Goal: Information Seeking & Learning: Learn about a topic

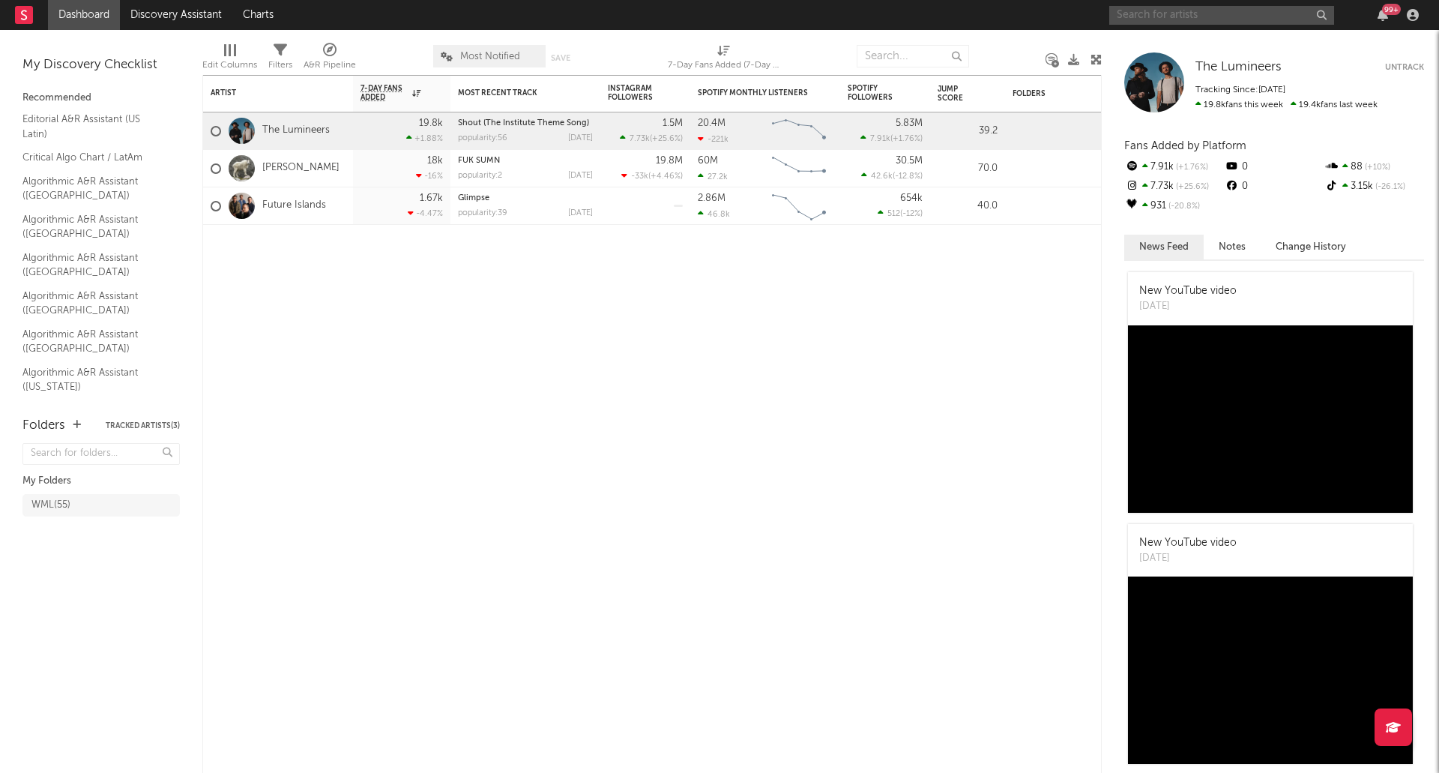
click at [1209, 16] on input "text" at bounding box center [1221, 15] width 225 height 19
type input "jombriel"
click at [1204, 13] on input "jombriel" at bounding box center [1221, 15] width 225 height 19
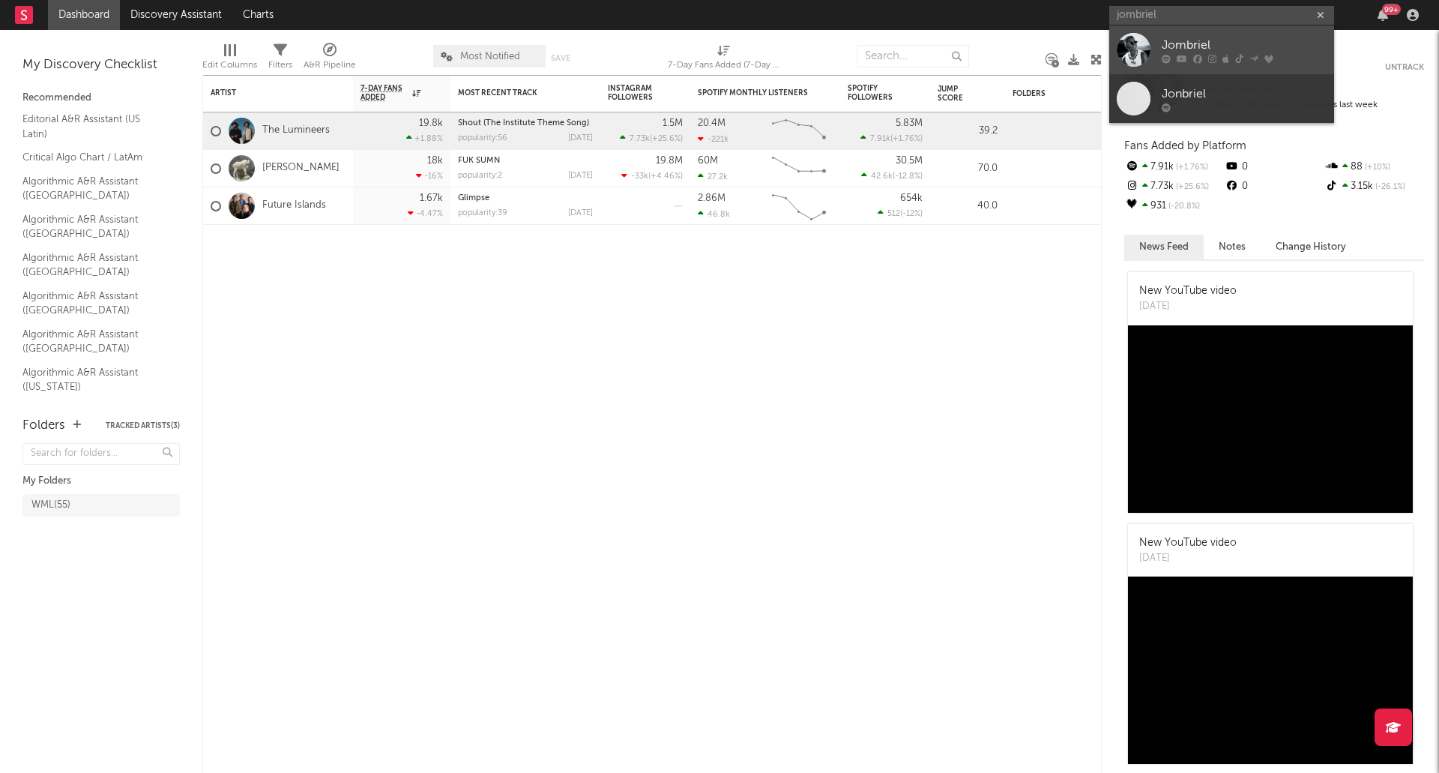
click at [1136, 60] on div at bounding box center [1134, 50] width 34 height 34
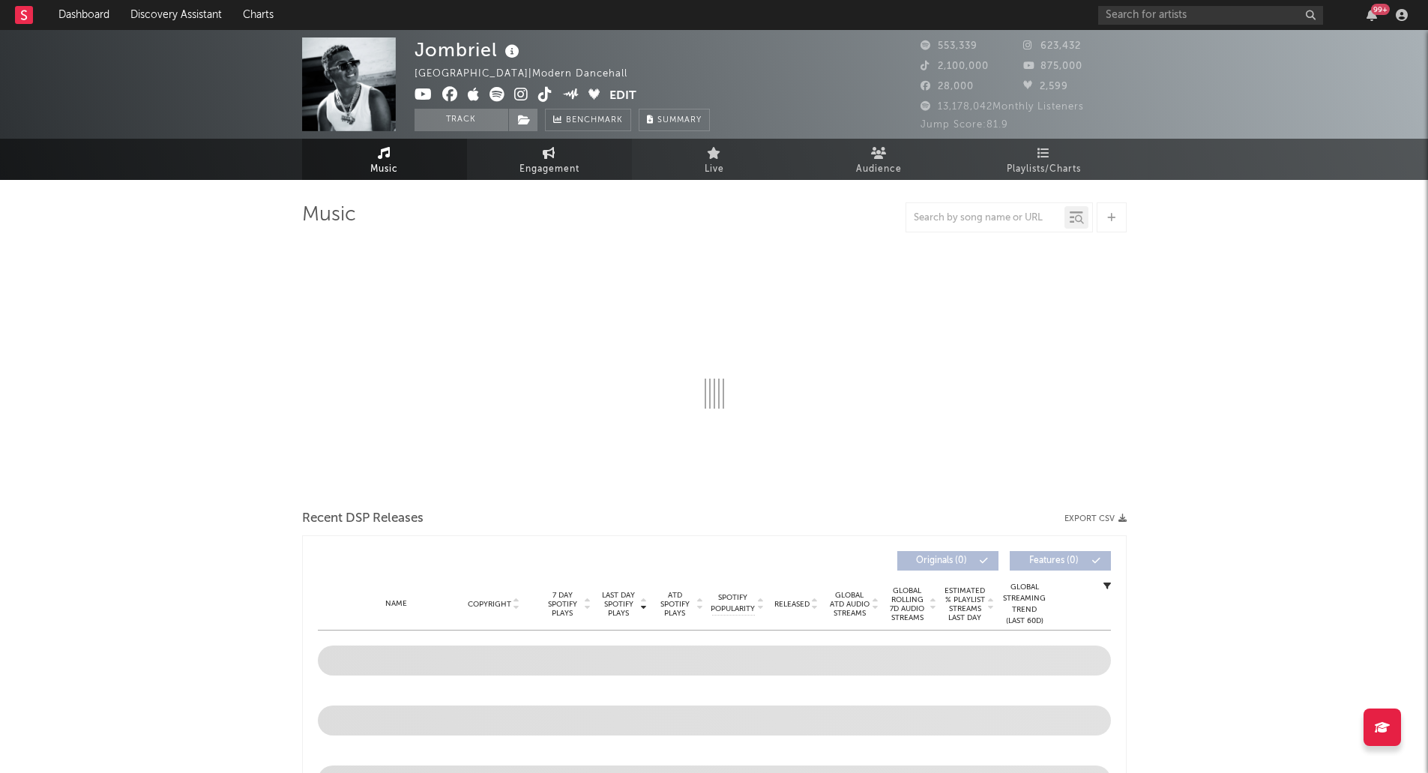
click at [536, 161] on span "Engagement" at bounding box center [549, 169] width 60 height 18
select select "1w"
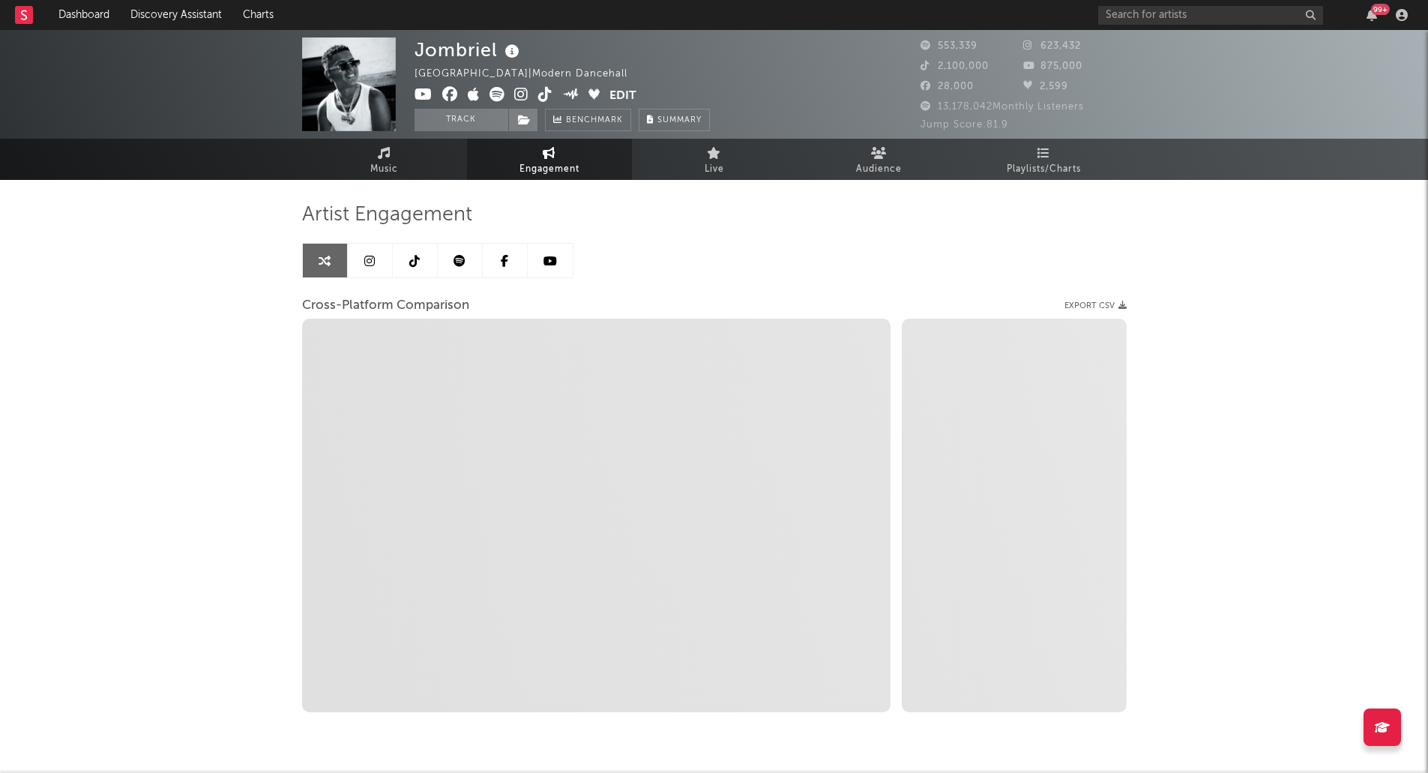
click at [409, 269] on link at bounding box center [415, 261] width 45 height 34
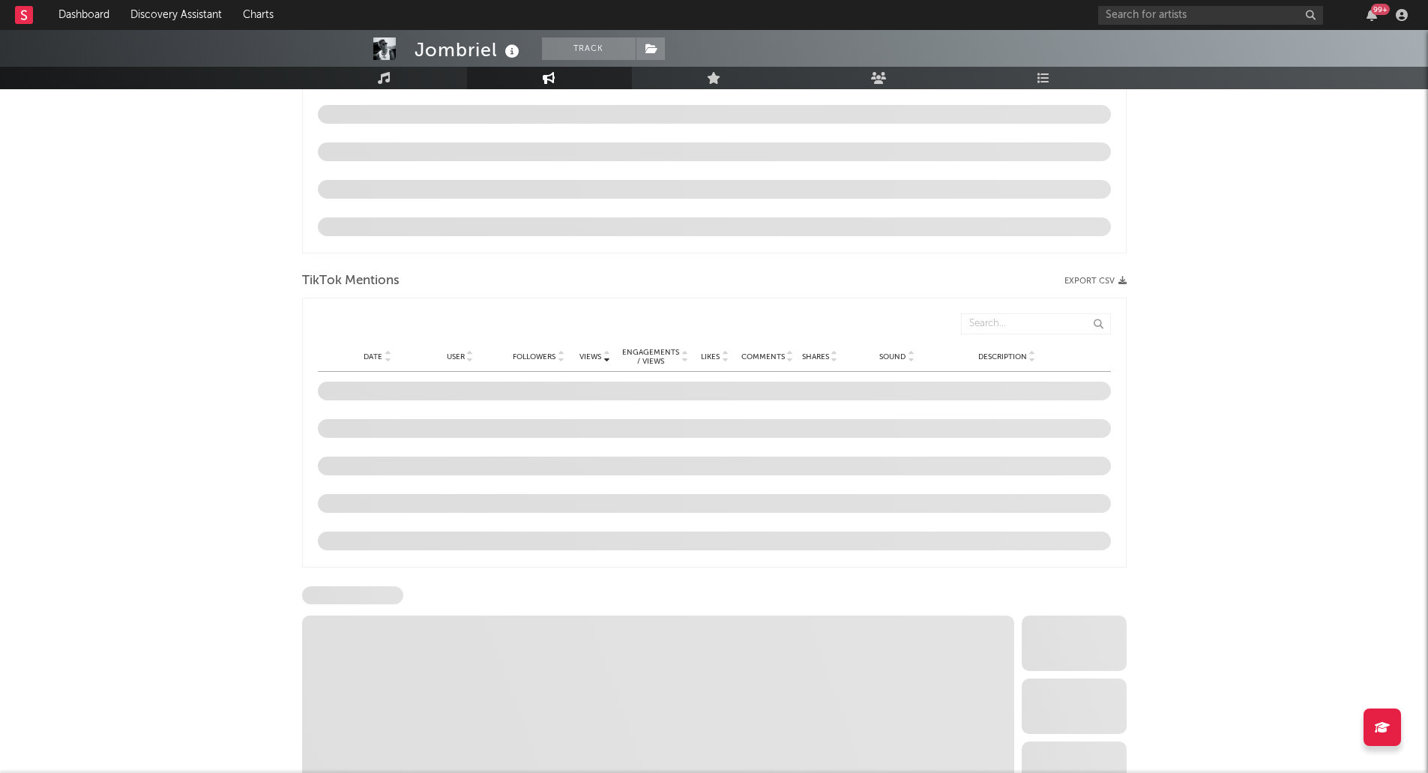
select select "6m"
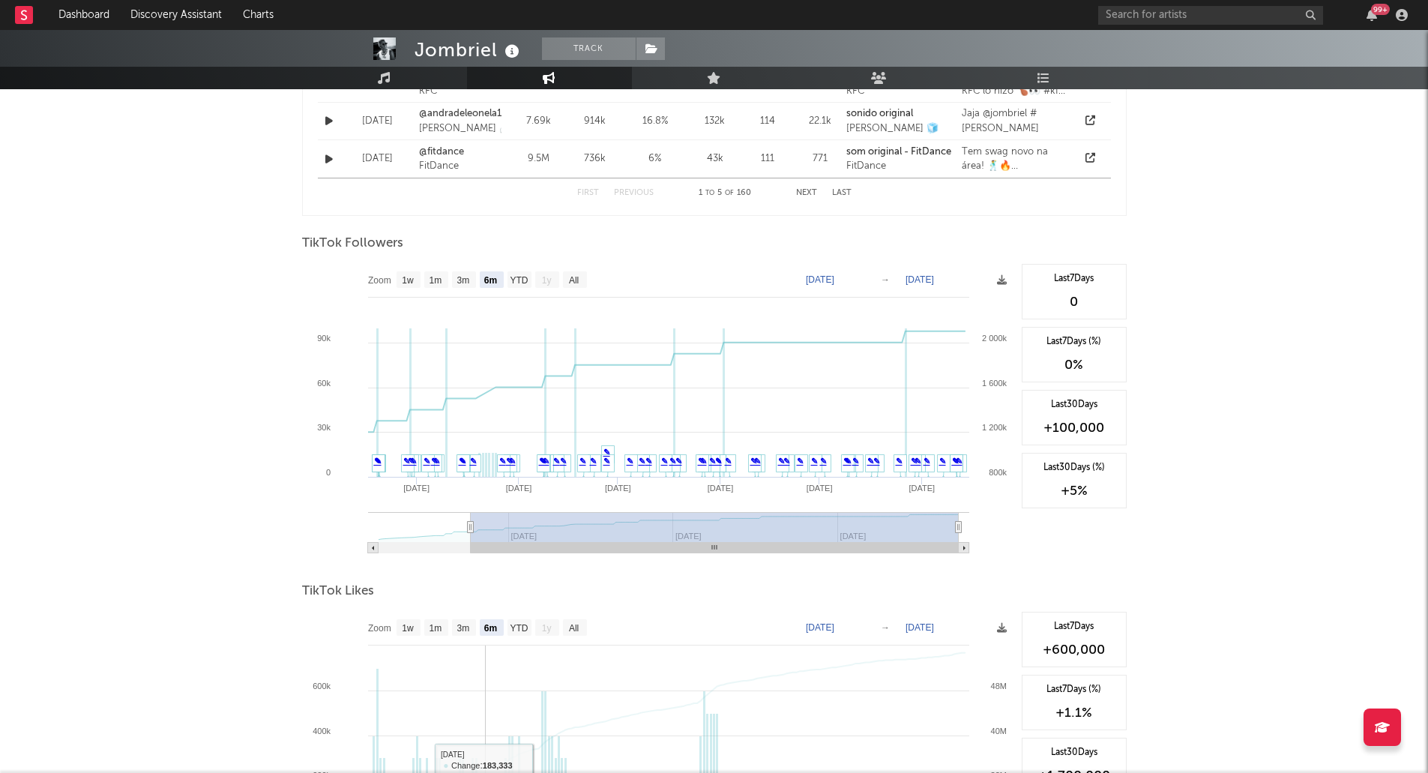
scroll to position [1031, 0]
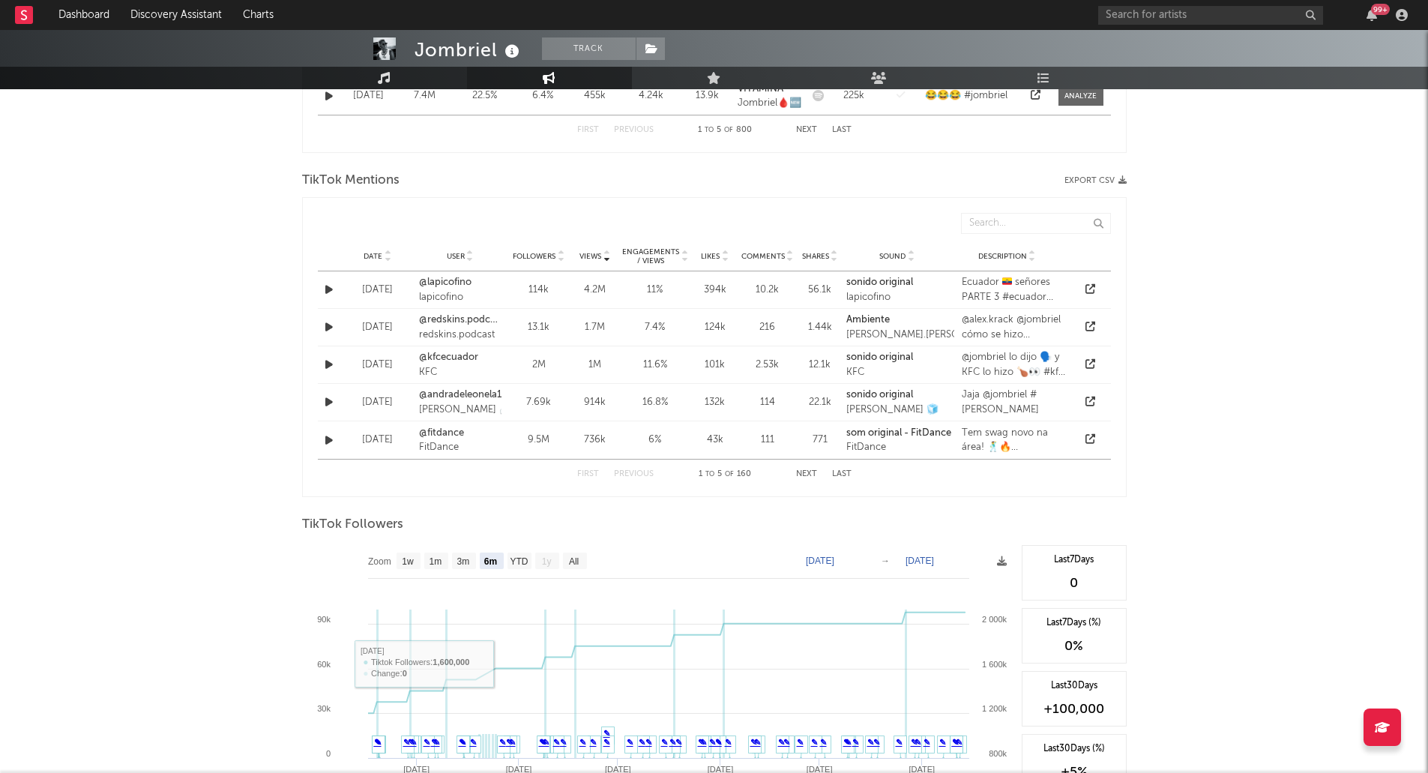
click at [392, 85] on link "Music" at bounding box center [384, 78] width 165 height 22
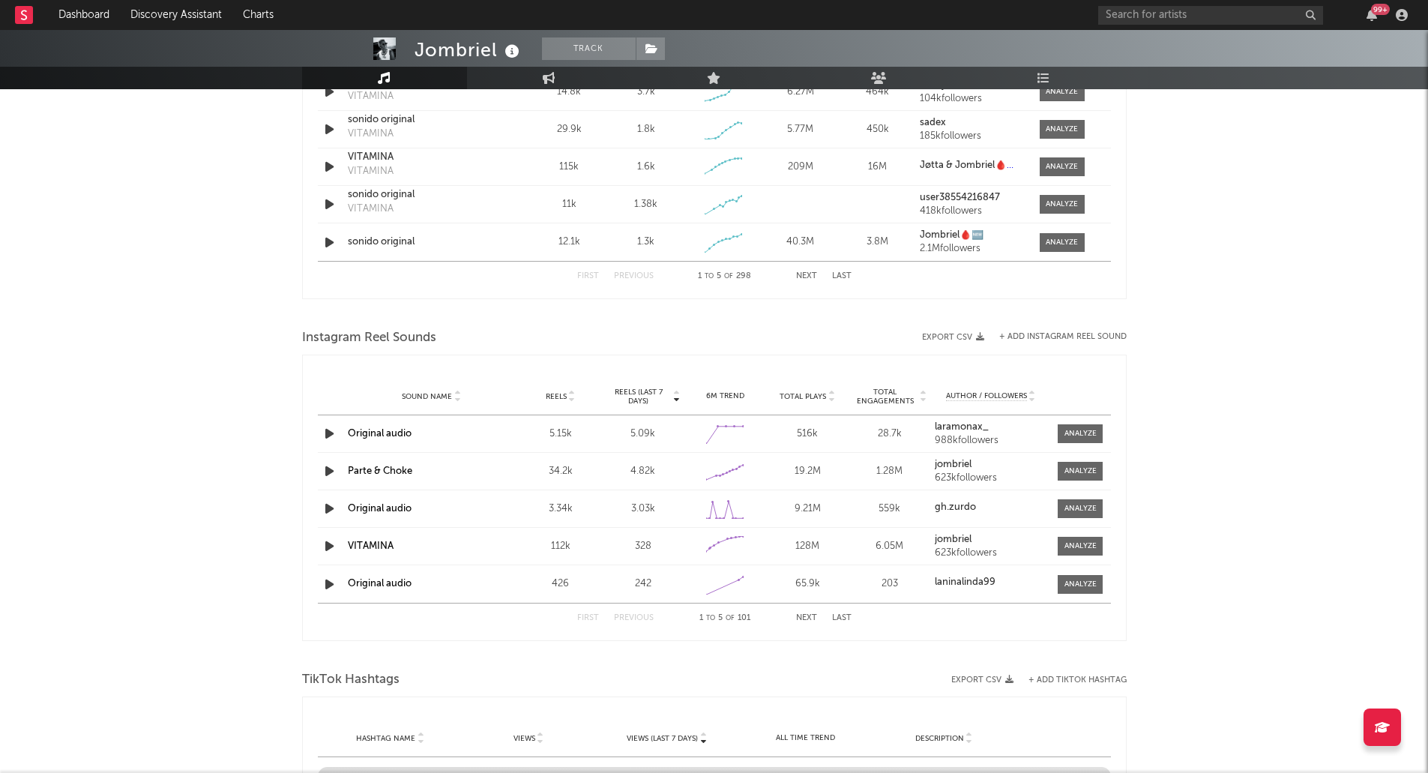
select select "6m"
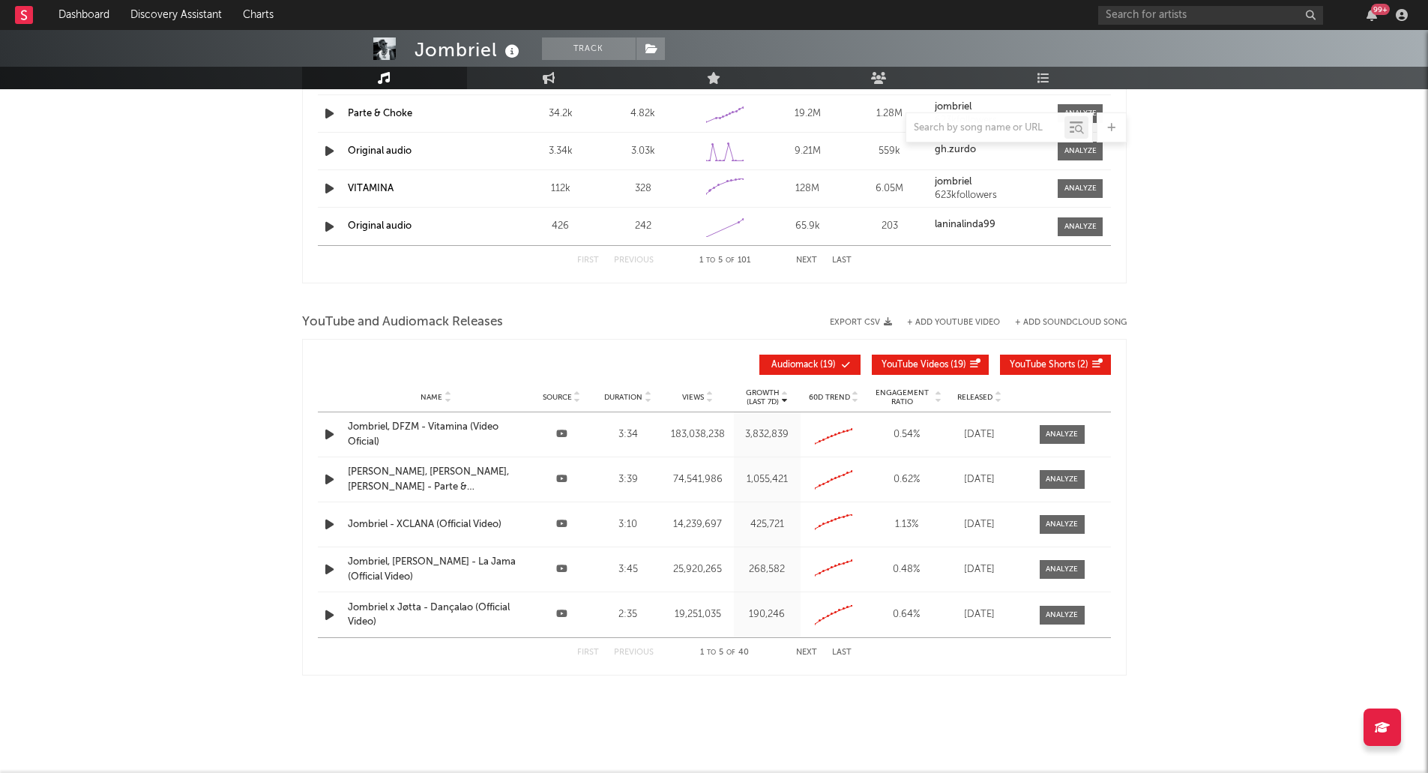
scroll to position [1521, 0]
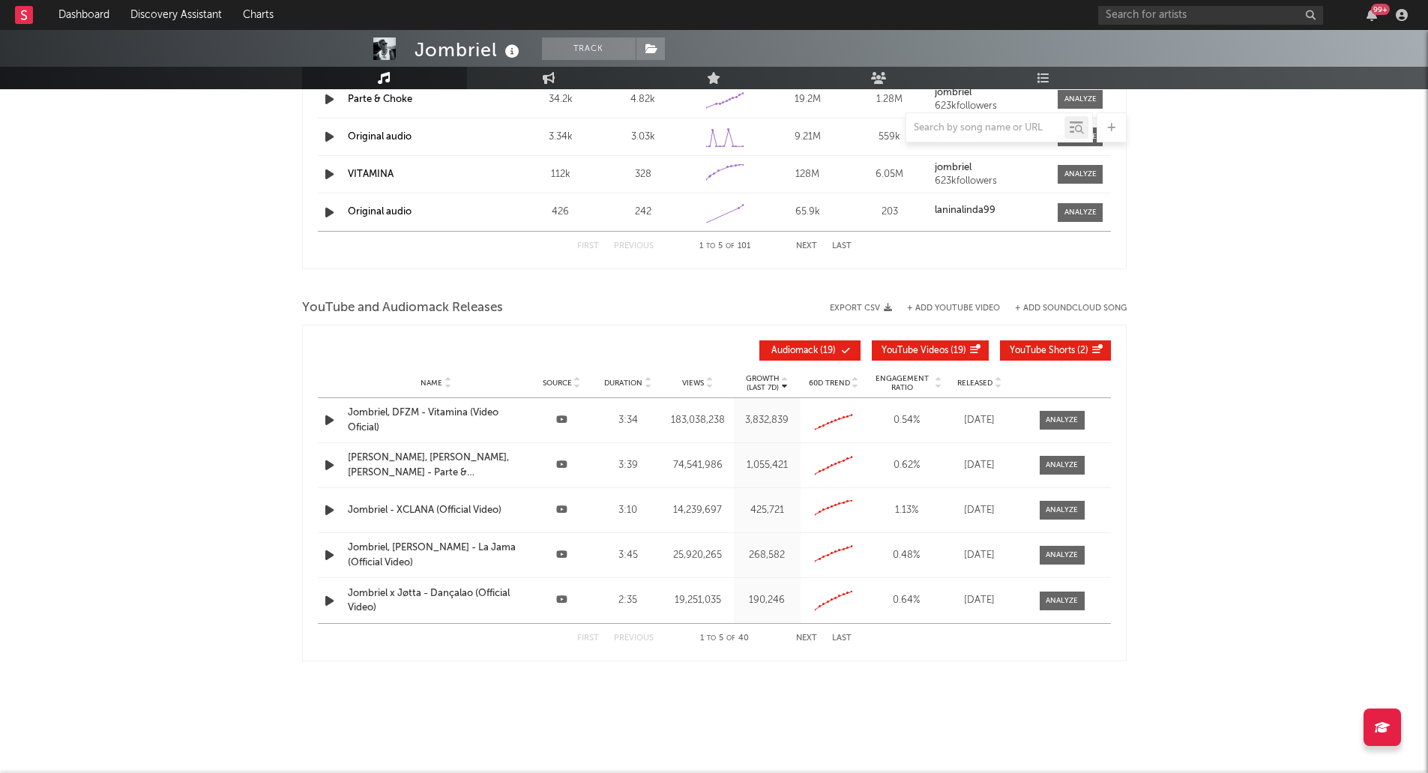
click at [912, 387] on span "Engagement Ratio" at bounding box center [902, 383] width 62 height 18
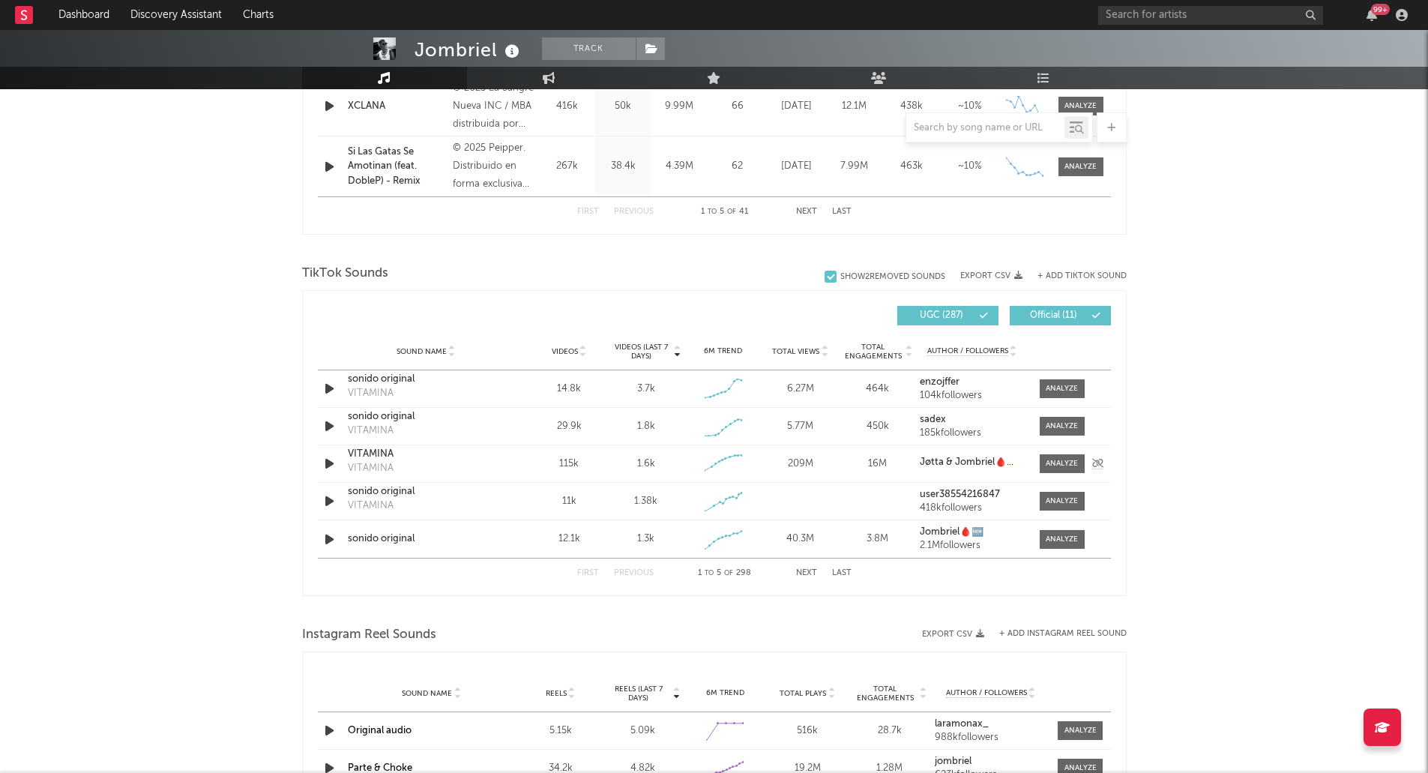
scroll to position [846, 0]
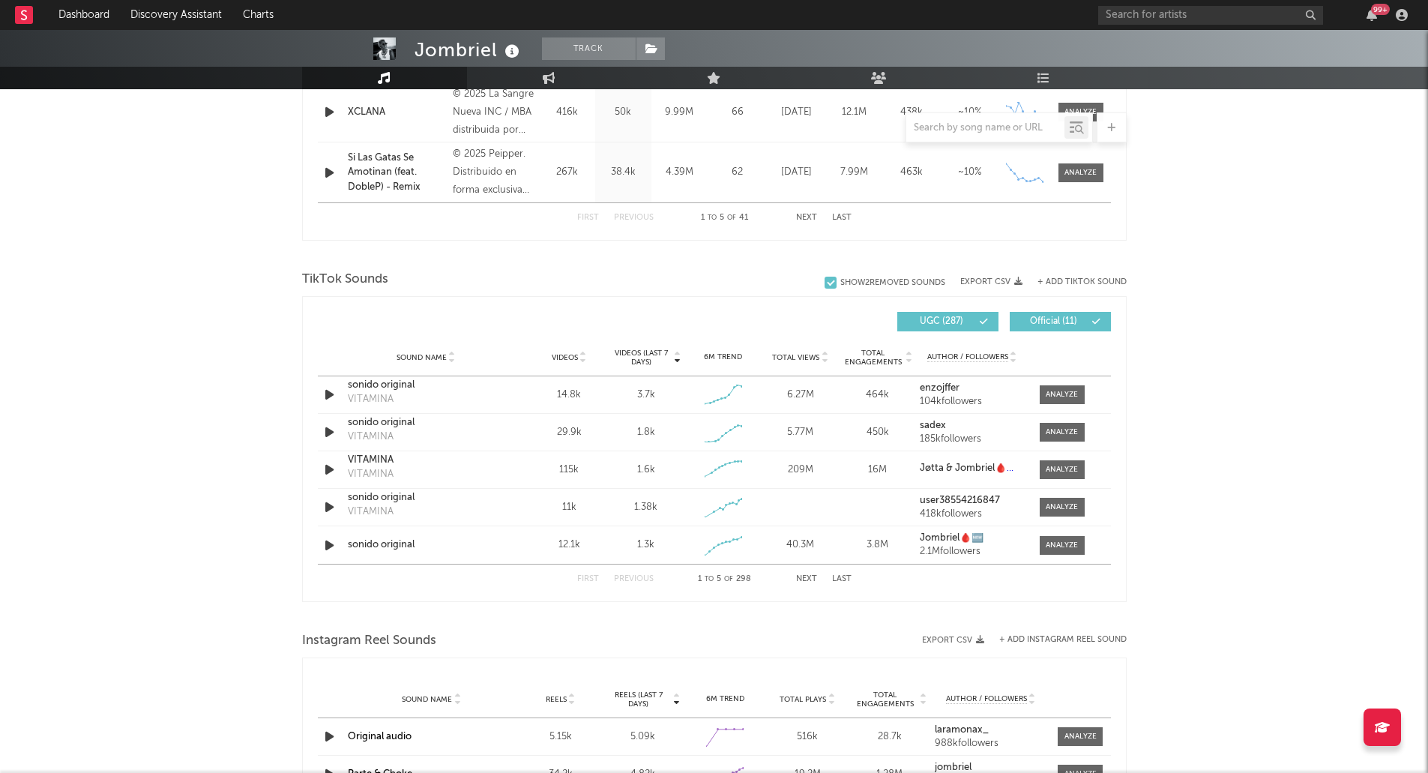
click at [854, 358] on span "Total Engagements" at bounding box center [873, 358] width 61 height 18
click at [1046, 398] on div at bounding box center [1062, 394] width 32 height 11
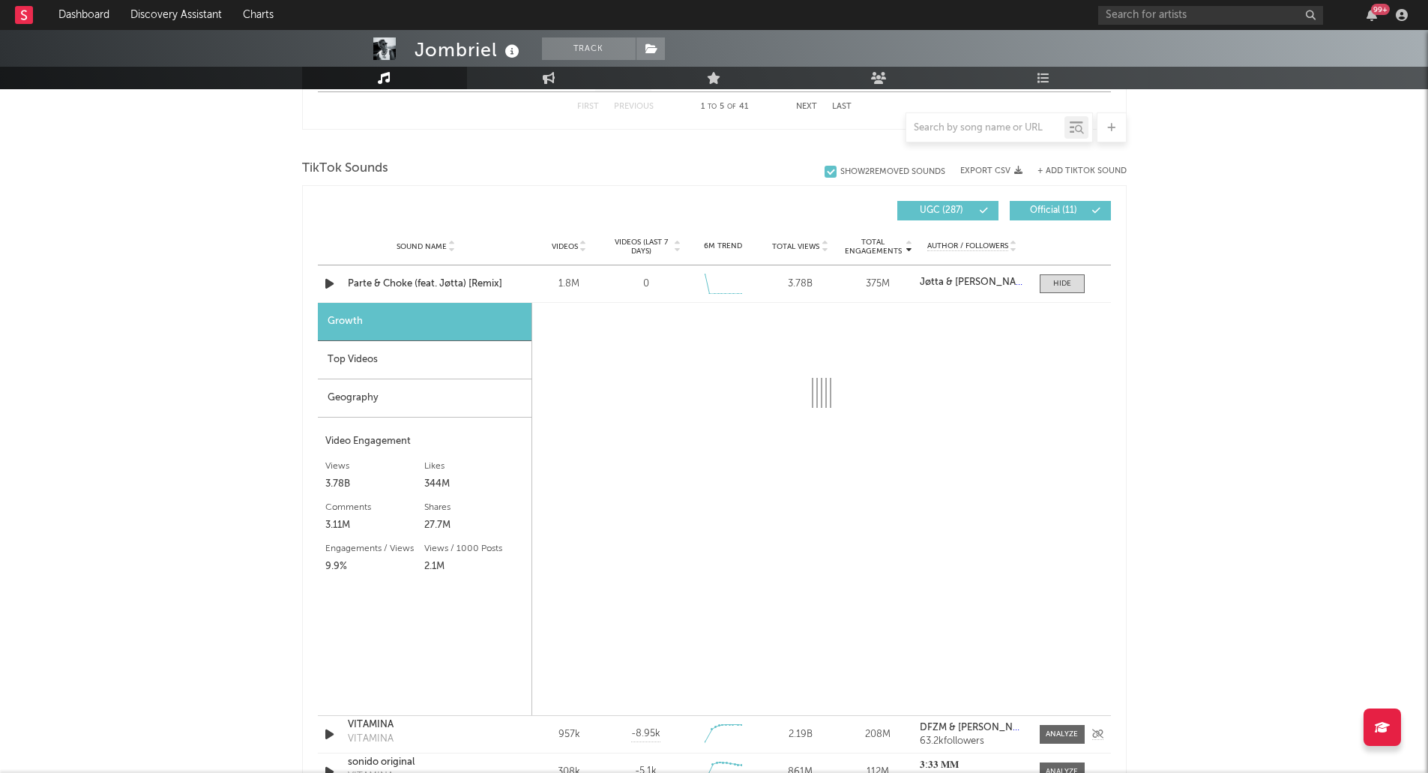
scroll to position [1146, 0]
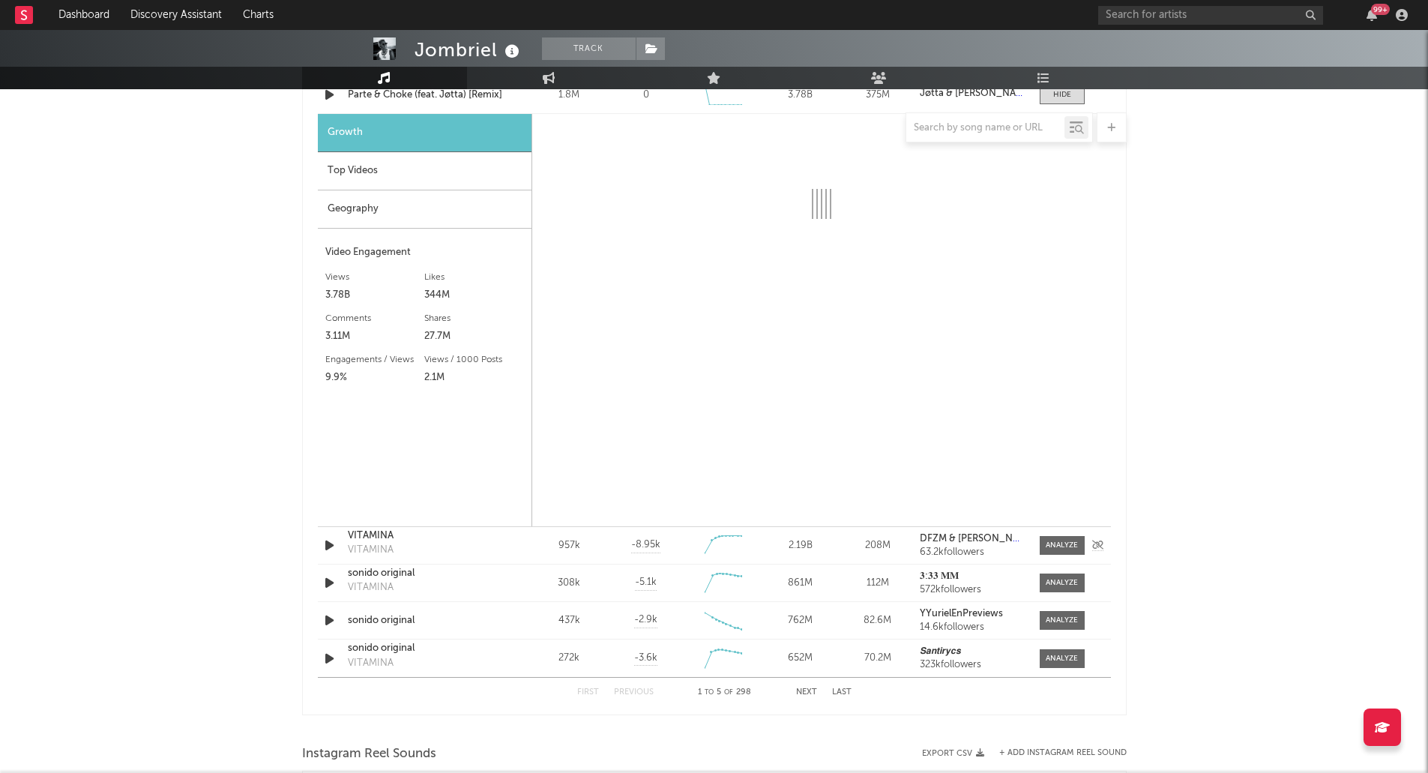
select select "6m"
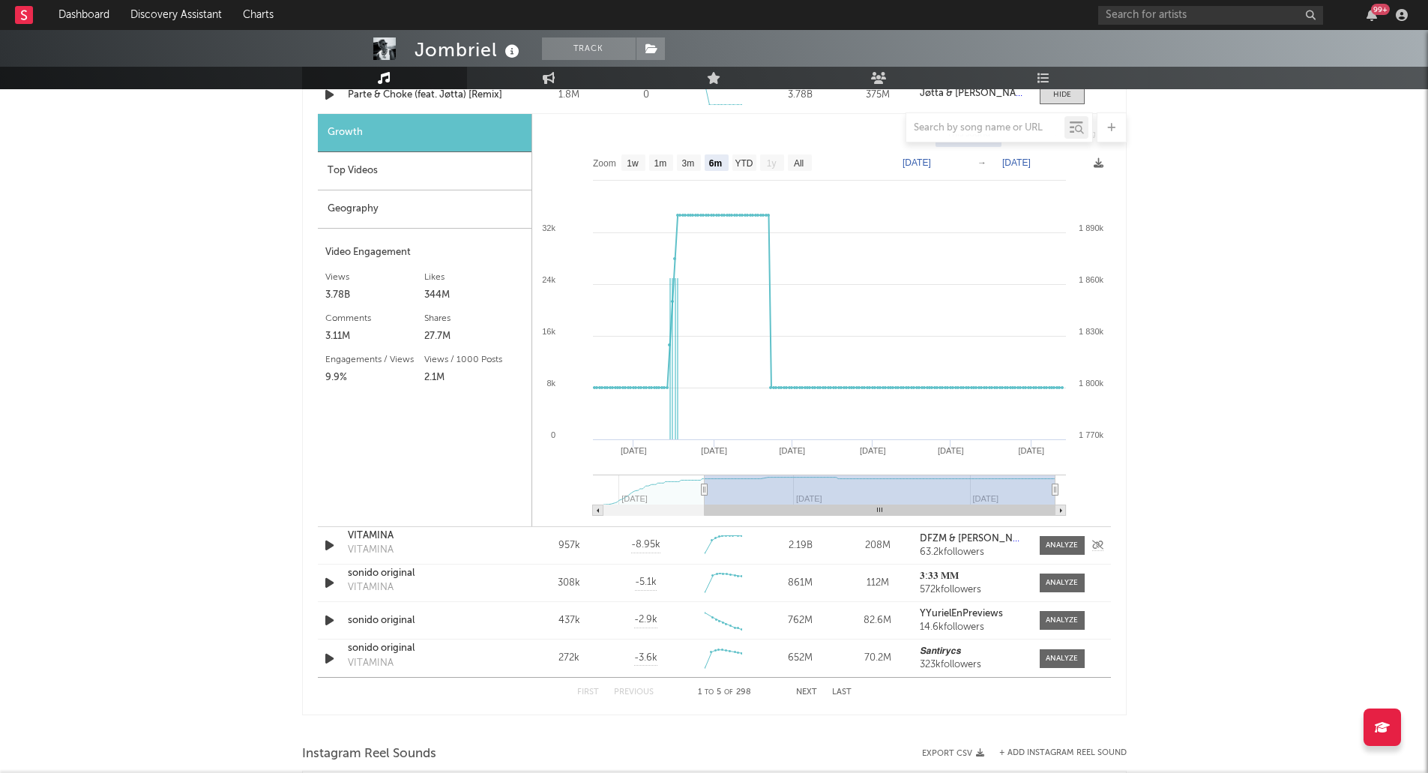
click at [380, 540] on div "VITAMINA" at bounding box center [426, 535] width 157 height 15
